Goal: Entertainment & Leisure: Consume media (video, audio)

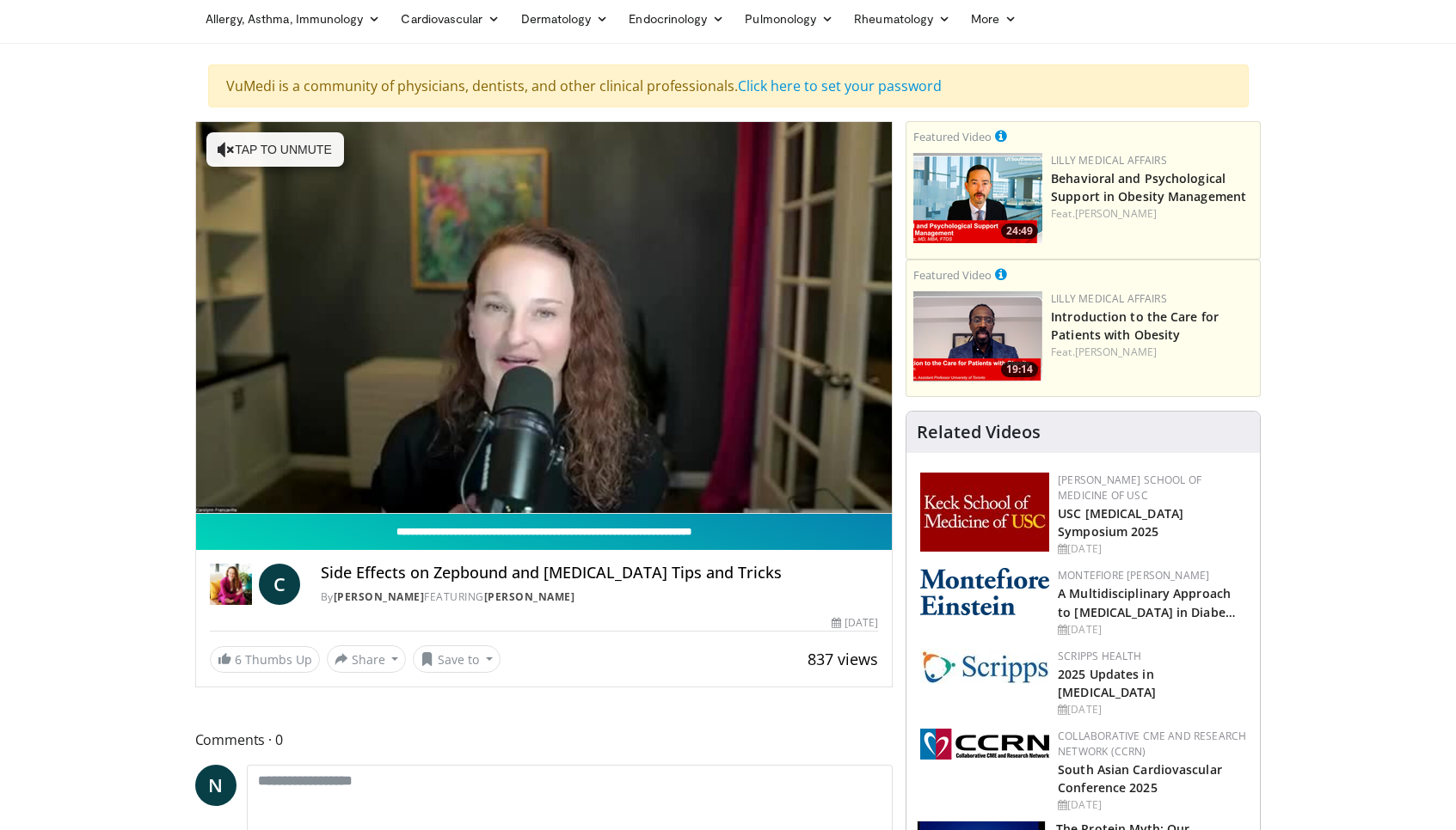
scroll to position [59, 0]
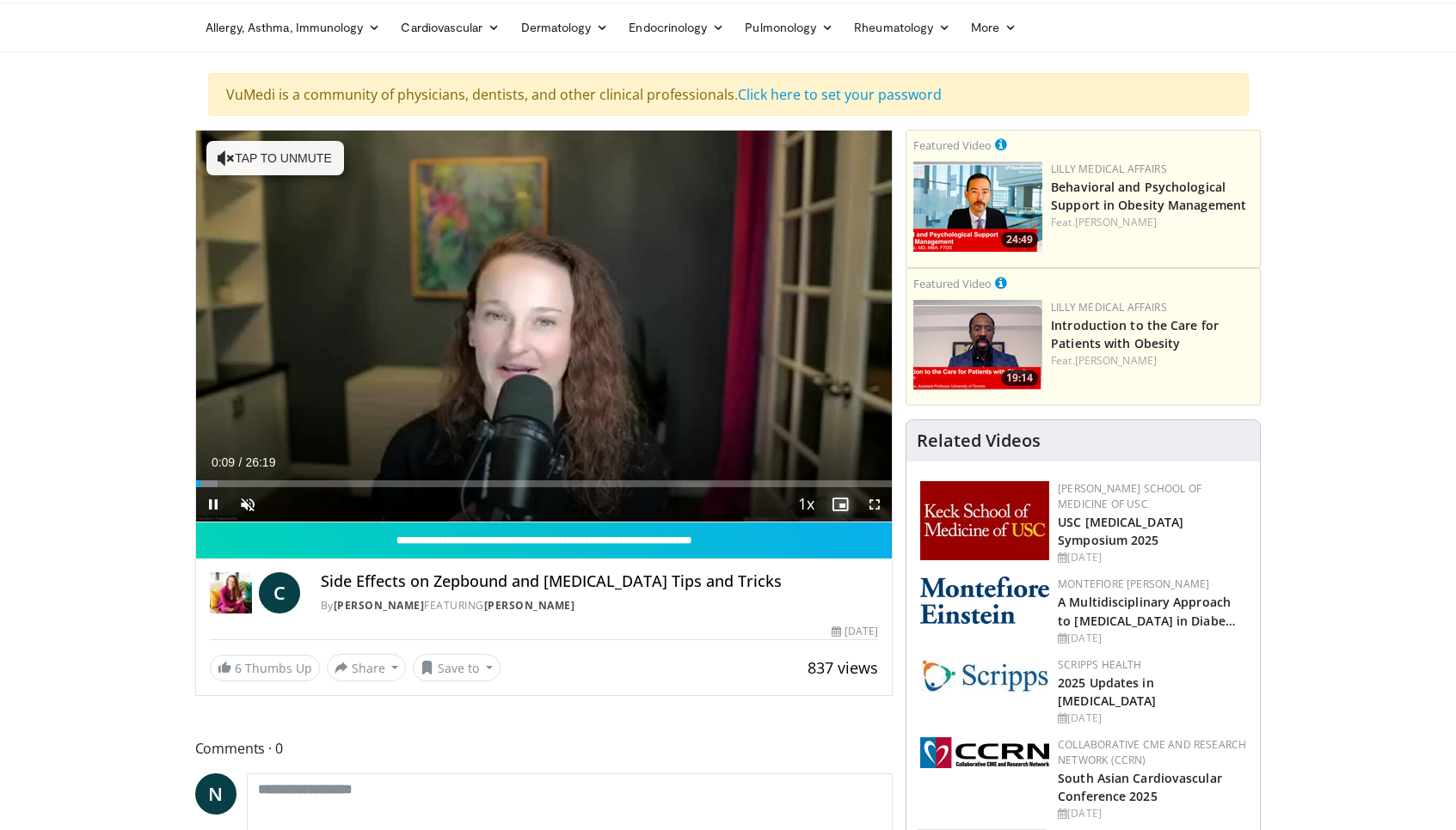
click at [845, 502] on span "Video Player" at bounding box center [839, 504] width 34 height 34
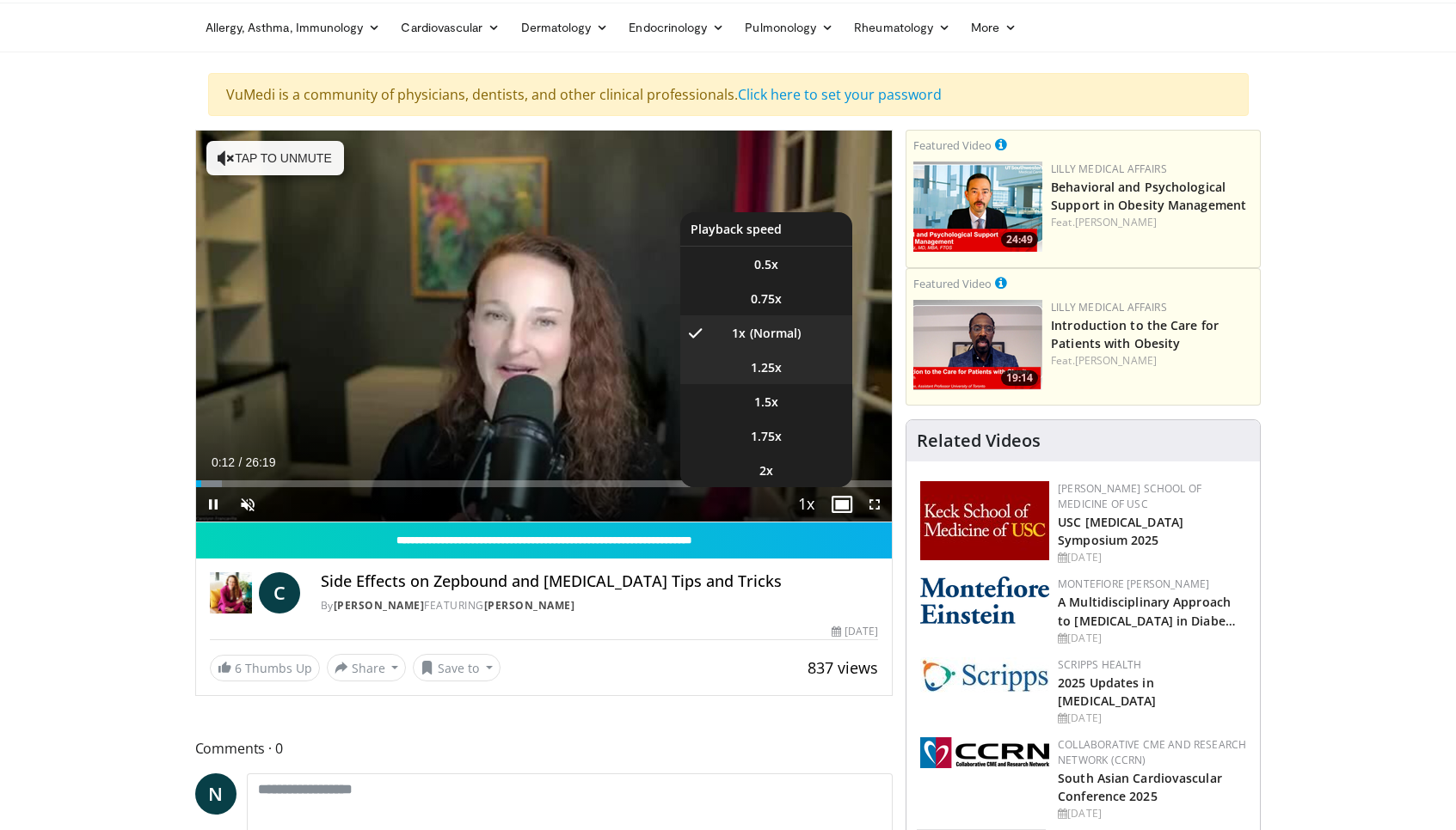
click at [779, 367] on span "1.25x" at bounding box center [766, 368] width 31 height 17
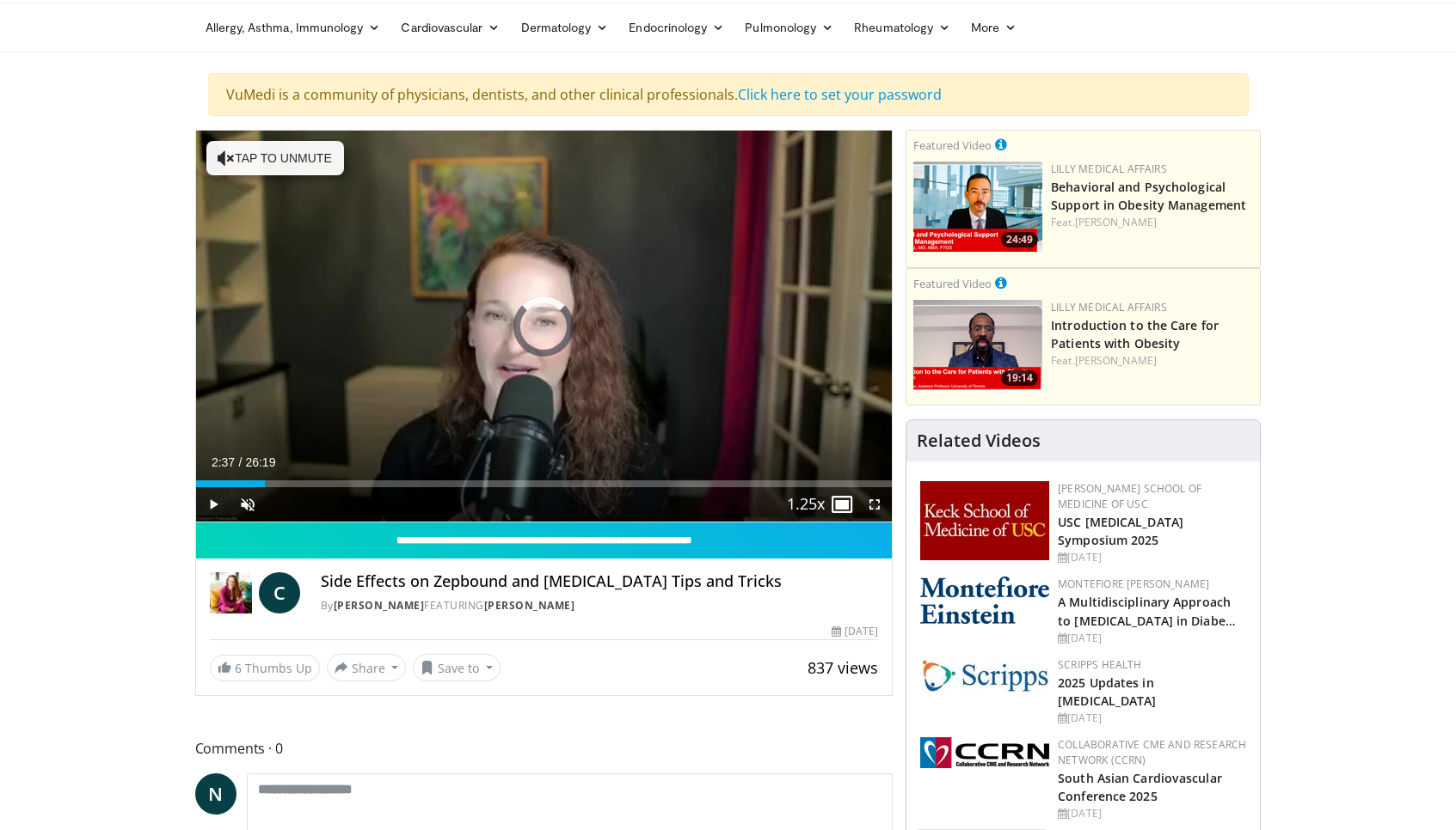
drag, startPoint x: 203, startPoint y: 482, endPoint x: 574, endPoint y: 459, distance: 371.7
click at [575, 488] on div "Current Time 2:37 / Duration 26:19 Play Skip Backward Skip Forward Unmute Loade…" at bounding box center [544, 504] width 696 height 34
